Goal: Information Seeking & Learning: Learn about a topic

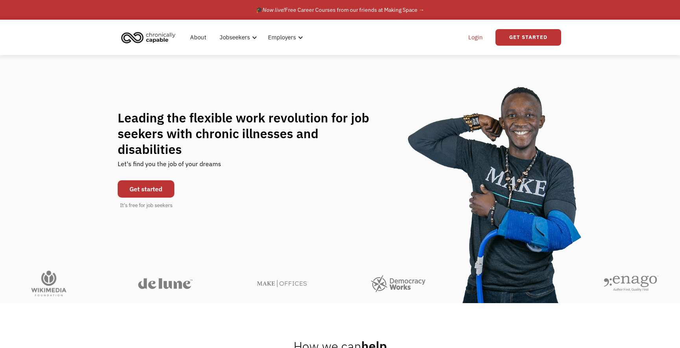
click at [481, 37] on link "Login" at bounding box center [476, 37] width 24 height 25
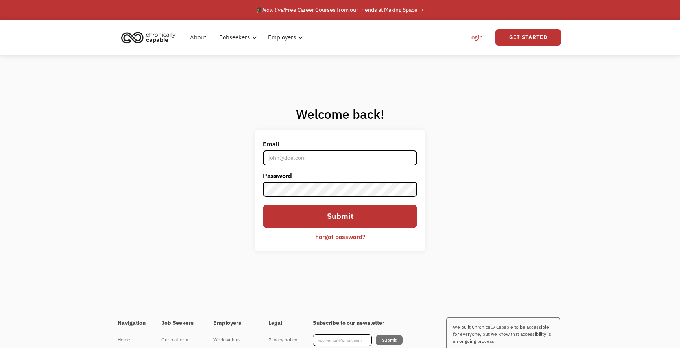
click at [327, 164] on input "Email" at bounding box center [340, 157] width 154 height 15
click at [263, 205] on input "Submit" at bounding box center [340, 216] width 154 height 23
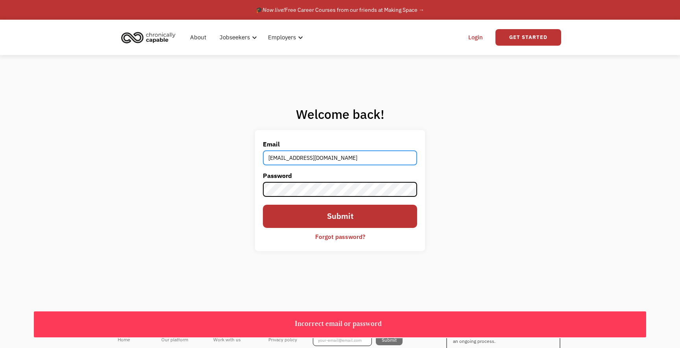
click at [310, 163] on input "libbybennett@hotmail.com" at bounding box center [340, 157] width 154 height 15
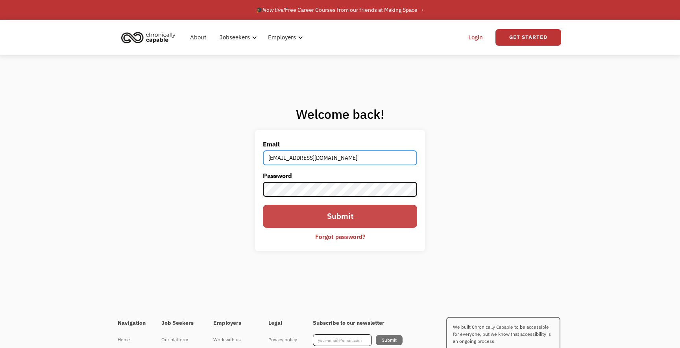
type input "[EMAIL_ADDRESS][DOMAIN_NAME]"
click at [347, 219] on input "Submit" at bounding box center [340, 216] width 154 height 23
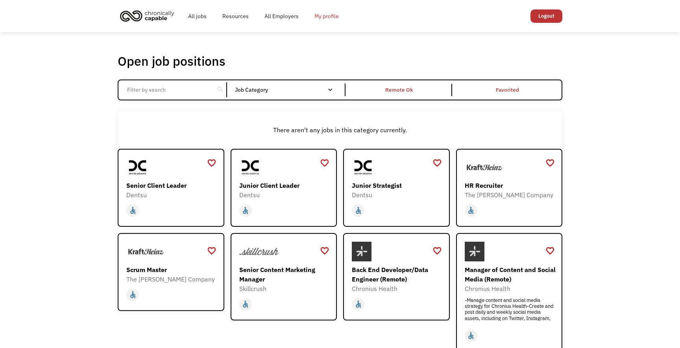
click at [322, 18] on link "My profile" at bounding box center [327, 16] width 40 height 25
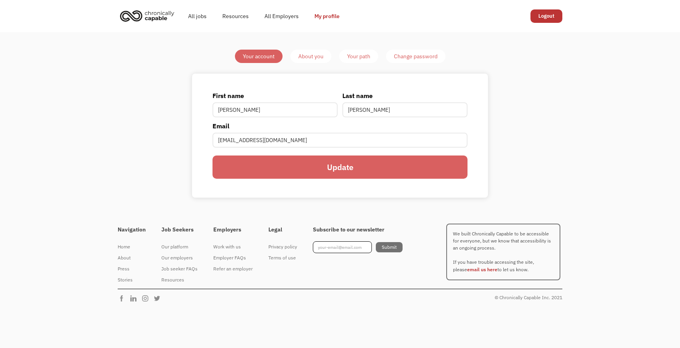
click at [318, 54] on div "About you" at bounding box center [310, 56] width 25 height 9
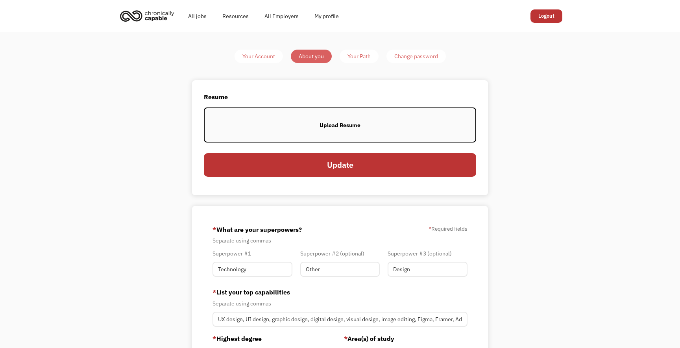
click at [348, 129] on div "Upload Resume" at bounding box center [340, 124] width 41 height 9
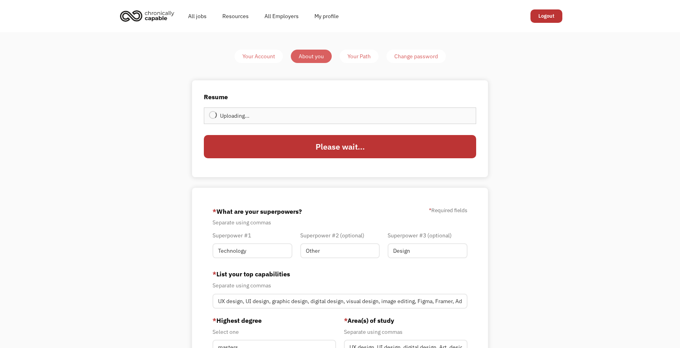
type input "Update"
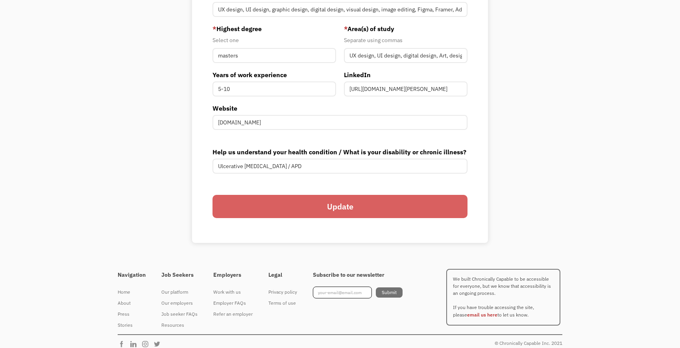
scroll to position [298, 0]
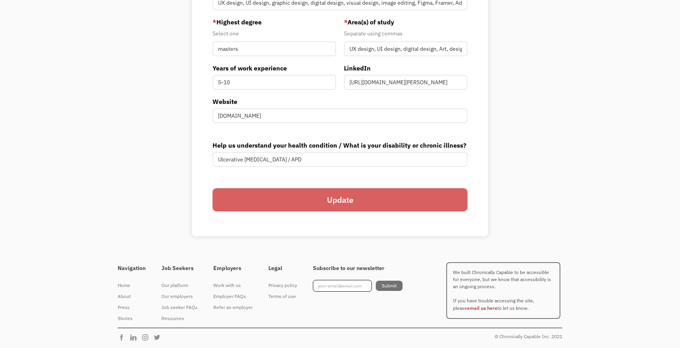
click at [401, 201] on input "Update" at bounding box center [340, 199] width 255 height 23
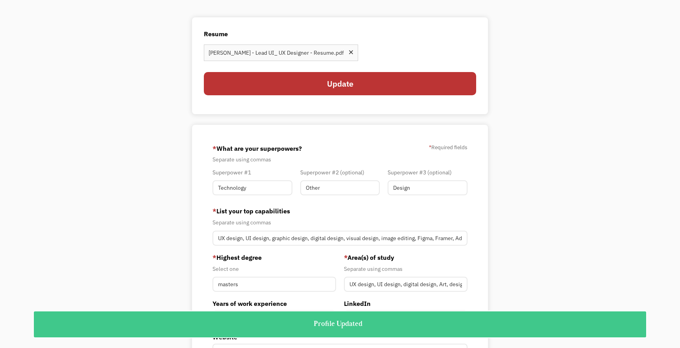
scroll to position [0, 0]
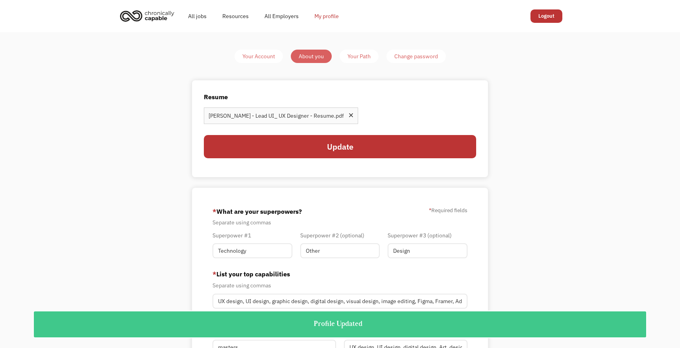
click at [310, 13] on link "My profile" at bounding box center [327, 16] width 40 height 25
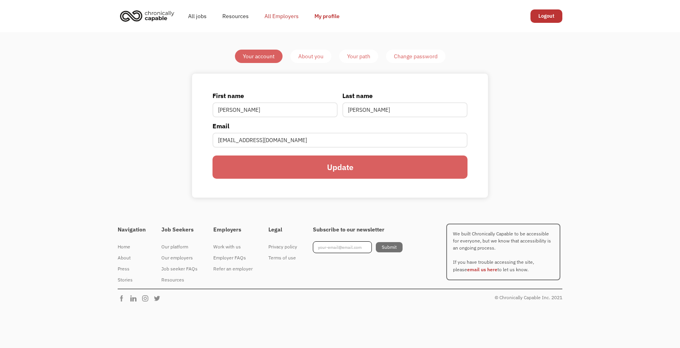
click at [298, 14] on link "All Employers" at bounding box center [282, 16] width 50 height 25
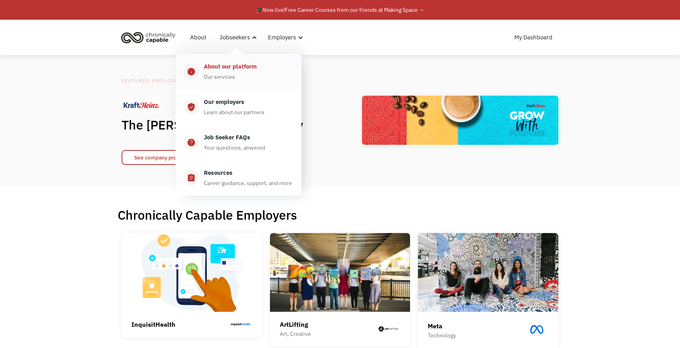
click at [228, 74] on div "Our services" at bounding box center [219, 76] width 31 height 9
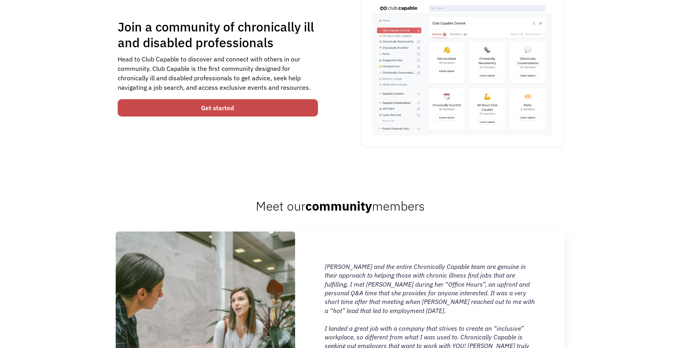
scroll to position [556, 0]
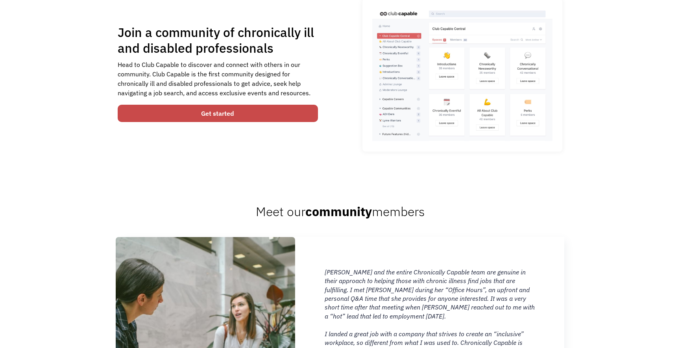
click at [258, 117] on link "Get started" at bounding box center [218, 113] width 200 height 17
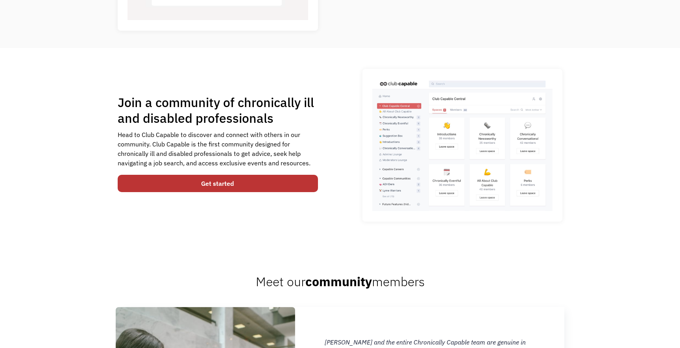
scroll to position [478, 0]
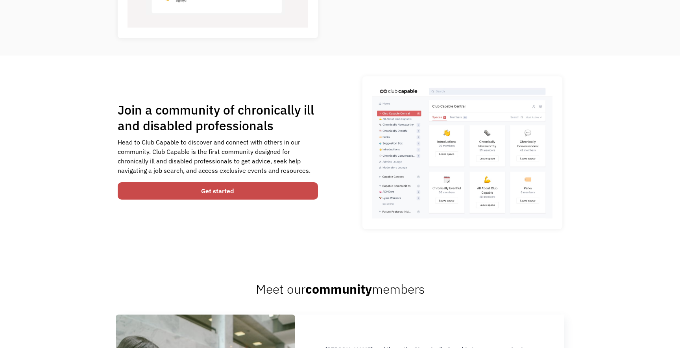
click at [267, 193] on link "Get started" at bounding box center [218, 190] width 200 height 17
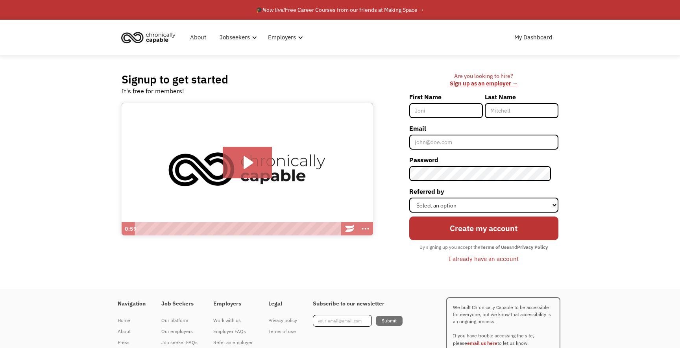
click at [455, 111] on input "First Name" at bounding box center [446, 110] width 74 height 15
type input "[PERSON_NAME]"
click at [465, 144] on input "Email" at bounding box center [483, 142] width 149 height 15
type input "[EMAIL_ADDRESS][DOMAIN_NAME]"
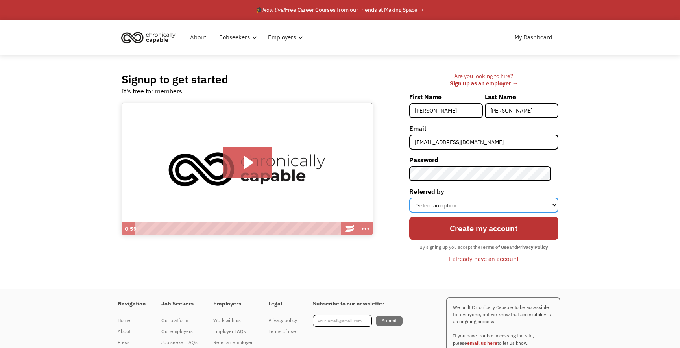
click at [466, 207] on select "Select an option Instagram Facebook Twitter Search Engine News Article Word of …" at bounding box center [483, 205] width 149 height 15
select select "Search Engine"
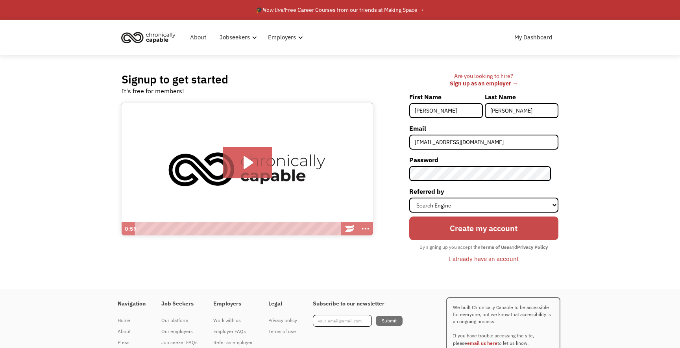
click at [457, 231] on input "Create my account" at bounding box center [483, 227] width 149 height 23
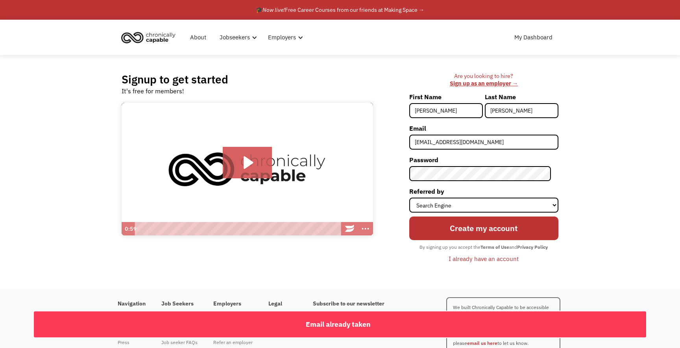
click at [468, 253] on link "I already have an account" at bounding box center [484, 258] width 82 height 13
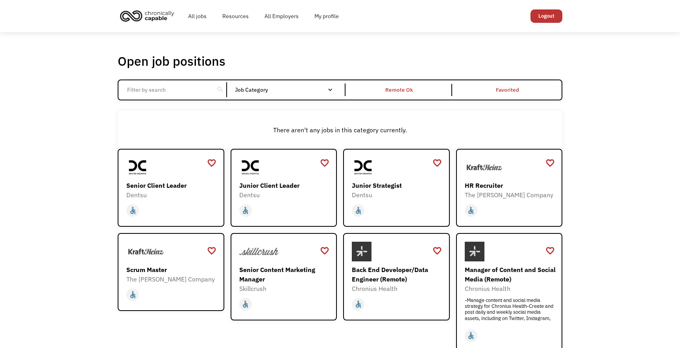
click at [154, 18] on img "home" at bounding box center [147, 15] width 59 height 17
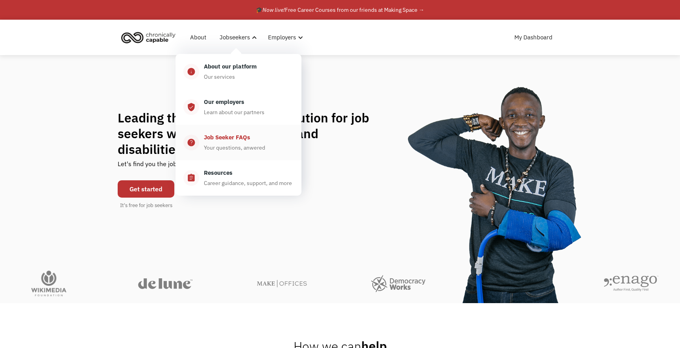
click at [238, 136] on div "Job Seeker FAQs" at bounding box center [227, 137] width 46 height 9
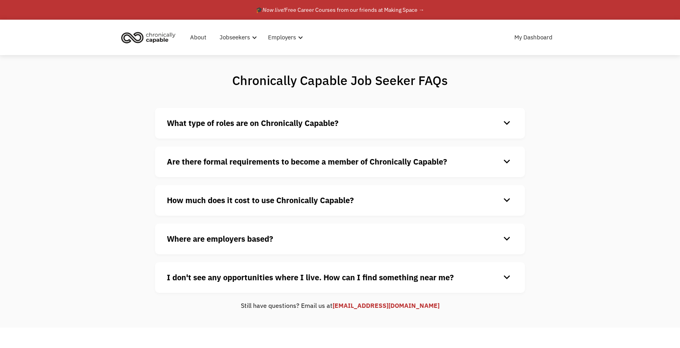
click at [304, 124] on strong "What type of roles are on Chronically Capable?" at bounding box center [253, 123] width 172 height 11
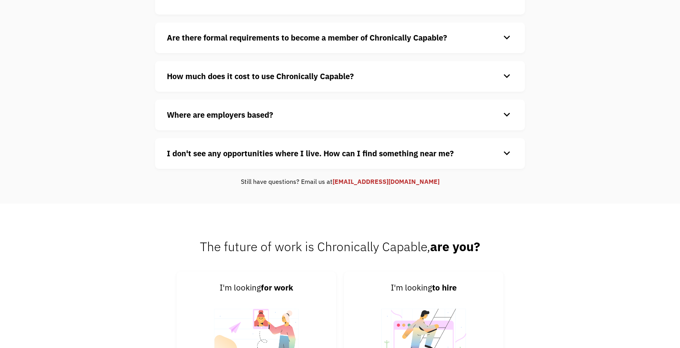
scroll to position [277, 0]
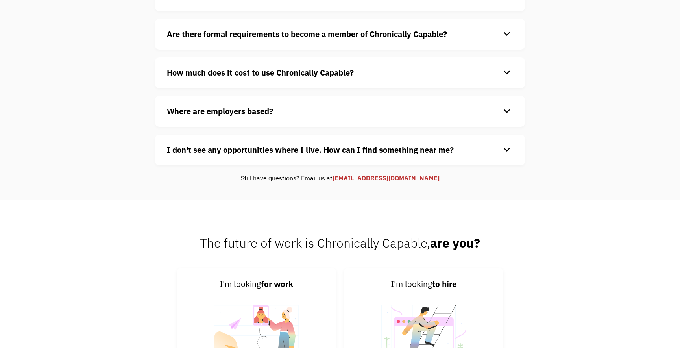
click at [296, 157] on div "I don't see any opportunities where I live. How can I find something near me? k…" at bounding box center [340, 150] width 370 height 31
click at [297, 151] on strong "I don't see any opportunities where I live. How can I find something near me?" at bounding box center [310, 149] width 287 height 11
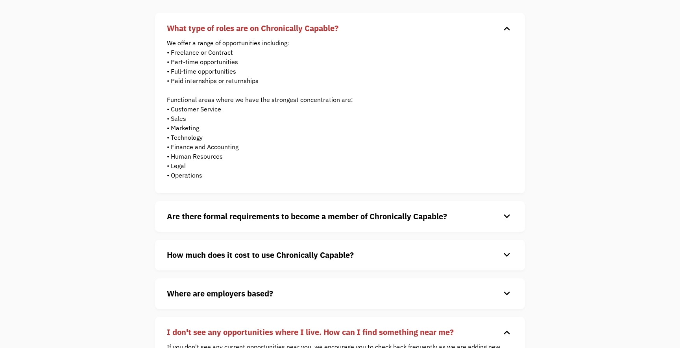
scroll to position [0, 0]
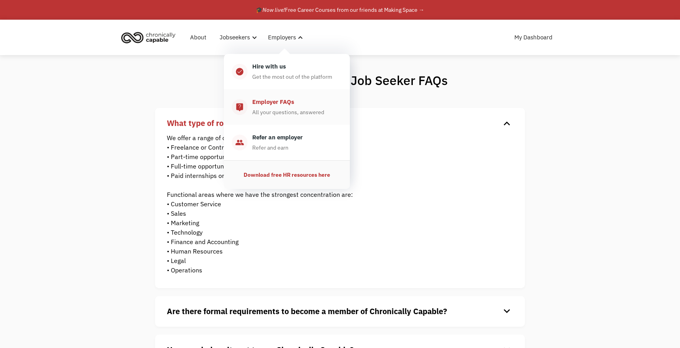
click at [281, 106] on div "Employer FAQs" at bounding box center [273, 101] width 42 height 9
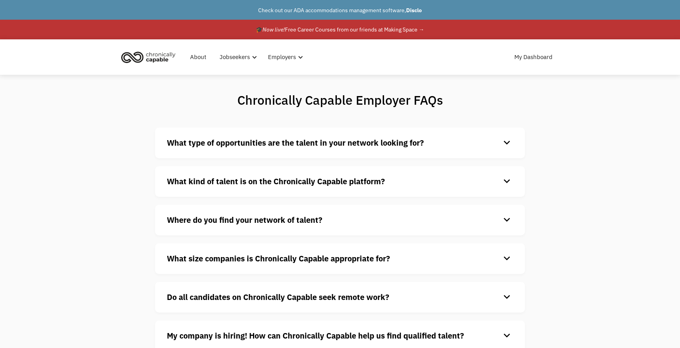
click at [286, 176] on h4 "What kind of talent is on the Chronically Capable platform?" at bounding box center [334, 182] width 334 height 12
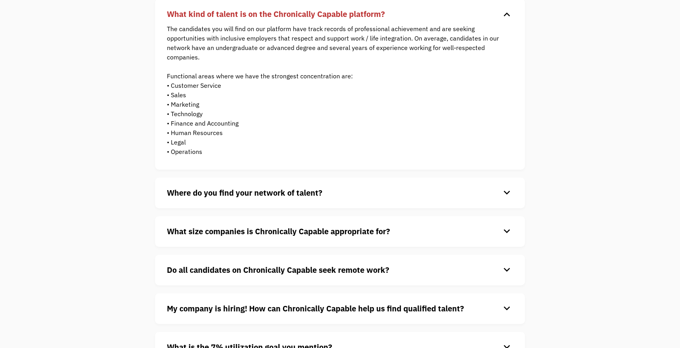
scroll to position [174, 0]
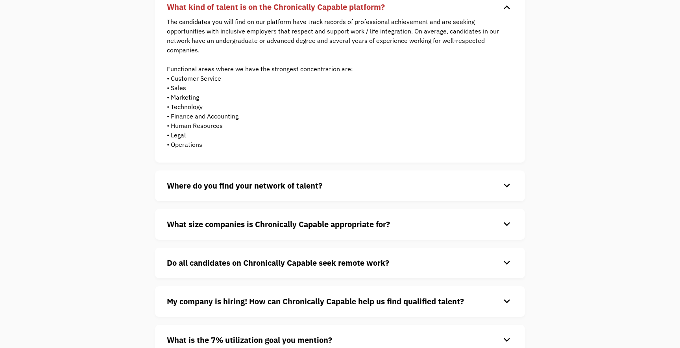
click at [278, 183] on strong "Where do you find your network of talent?" at bounding box center [244, 185] width 155 height 11
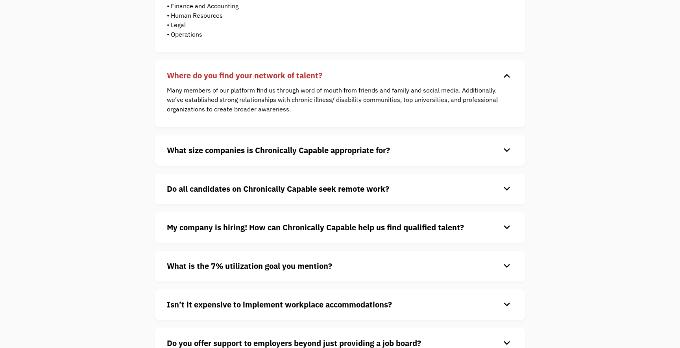
scroll to position [292, 0]
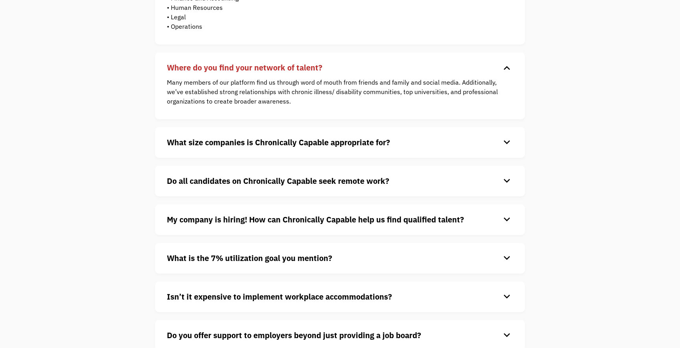
click at [291, 150] on div "What size companies is Chronically Capable appropriate for? keyboard_arrow_down…" at bounding box center [340, 142] width 370 height 31
click at [294, 146] on strong "What size companies is Chronically Capable appropriate for?" at bounding box center [278, 142] width 223 height 11
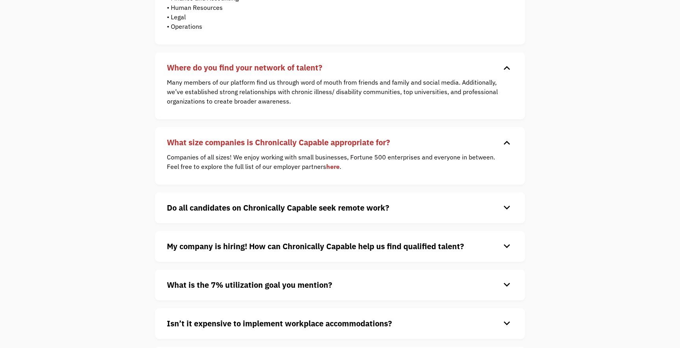
click at [296, 144] on strong "What size companies is Chronically Capable appropriate for?" at bounding box center [278, 142] width 223 height 11
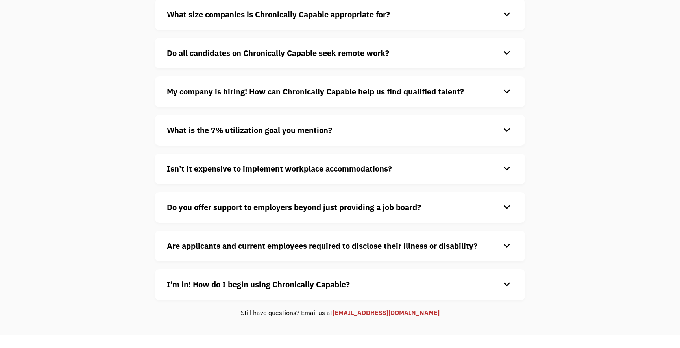
scroll to position [422, 0]
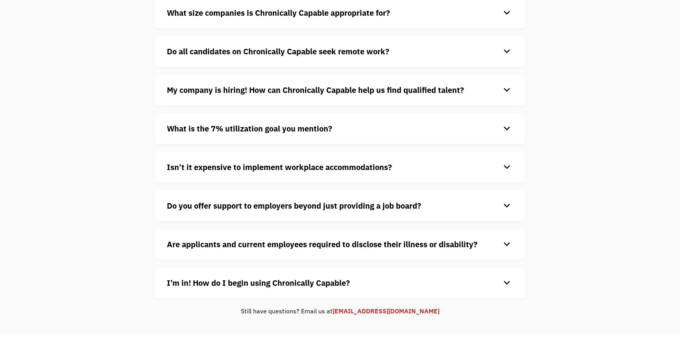
click at [283, 167] on strong "Isn’t it expensive to implement workplace accommodations?" at bounding box center [279, 167] width 225 height 11
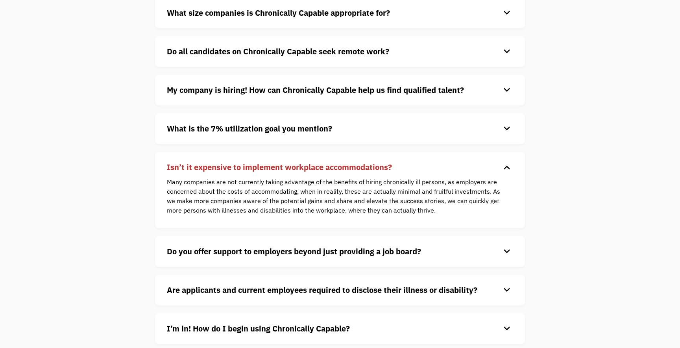
scroll to position [414, 0]
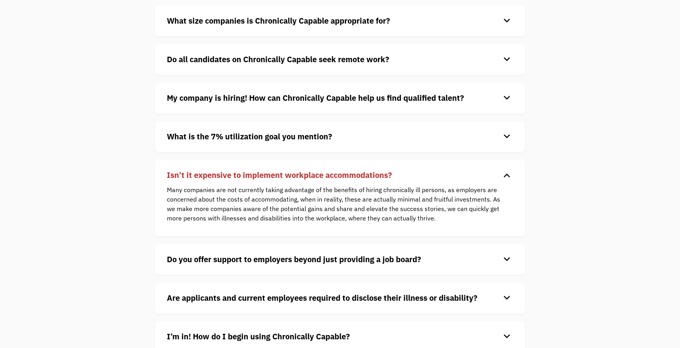
click at [300, 264] on strong "Do you offer support to employers beyond just providing a job board?" at bounding box center [294, 259] width 254 height 11
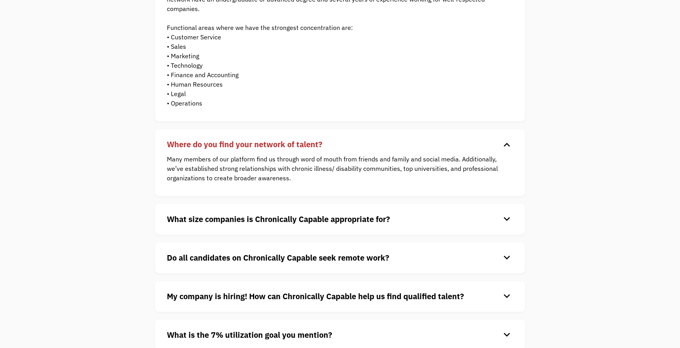
scroll to position [0, 0]
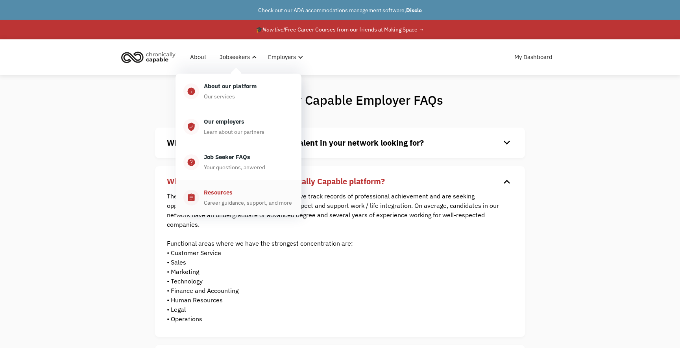
click at [238, 207] on div "Career guidance, support, and more" at bounding box center [248, 202] width 88 height 9
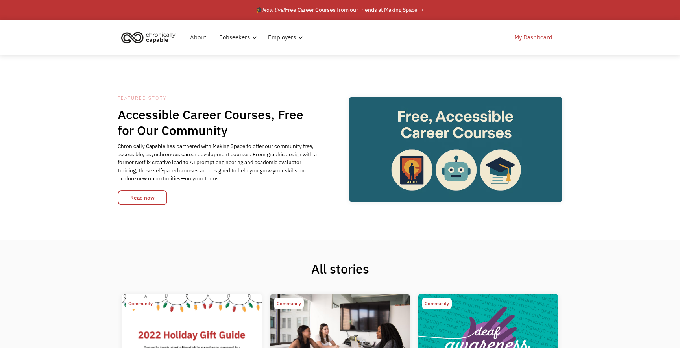
click at [545, 39] on link "My Dashboard" at bounding box center [534, 37] width 48 height 25
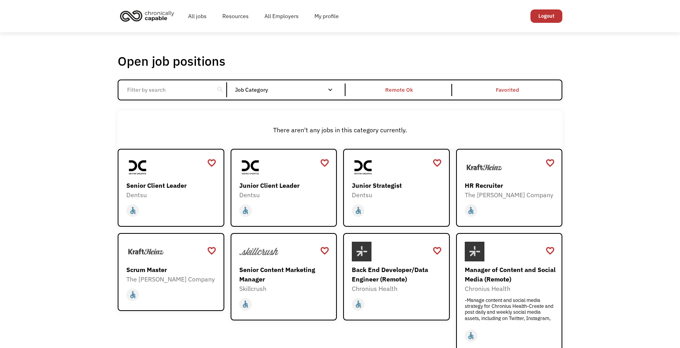
click at [167, 87] on input "Email Form" at bounding box center [166, 89] width 88 height 15
type input "UX Design"
click input "Email Form" at bounding box center [0, 0] width 0 height 0
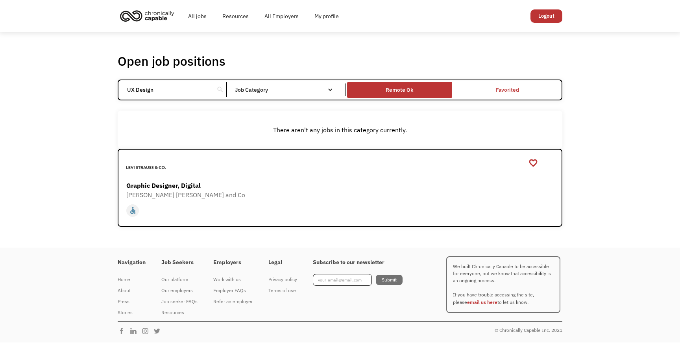
click at [413, 85] on div "Remote Ok" at bounding box center [399, 90] width 105 height 12
